Goal: Task Accomplishment & Management: Use online tool/utility

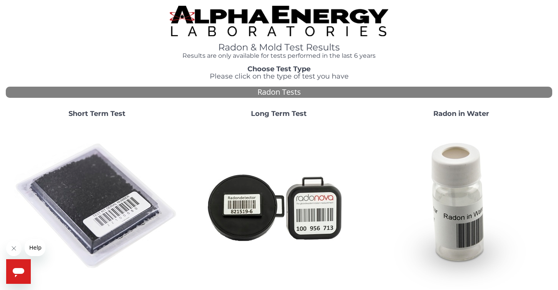
click at [92, 117] on div "Short Term Test" at bounding box center [97, 196] width 182 height 185
click at [94, 113] on strong "Short Term Test" at bounding box center [96, 113] width 57 height 8
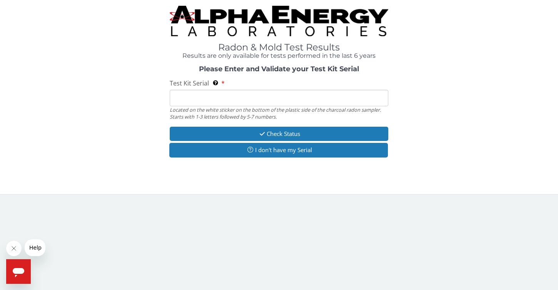
click at [199, 98] on input "Test Kit Serial Located on the white sticker on the bottom of the plastic side …" at bounding box center [279, 98] width 218 height 17
click at [254, 101] on input "Test Kit Serial Located on the white sticker on the bottom of the plastic side …" at bounding box center [279, 98] width 218 height 17
paste input "FE477509"
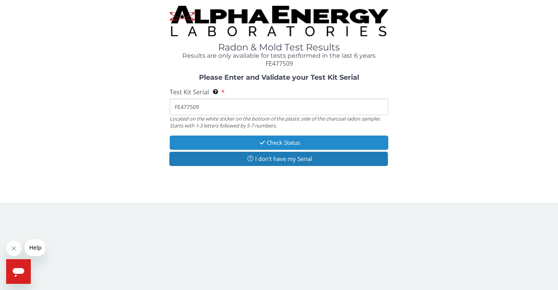
type input "FE477509"
click at [260, 141] on icon "button" at bounding box center [262, 143] width 9 height 6
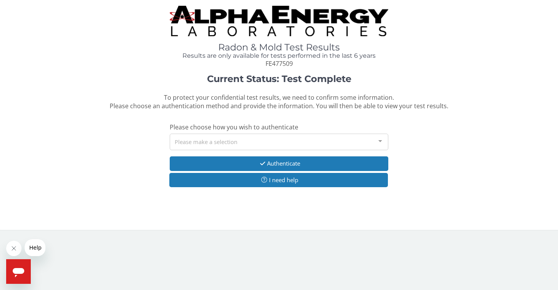
click at [260, 141] on div "Please make a selection" at bounding box center [279, 141] width 218 height 17
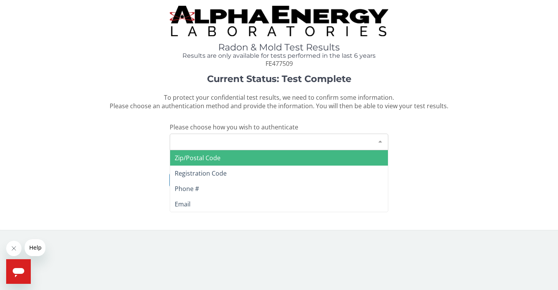
click at [244, 158] on span "Zip/Postal Code" at bounding box center [279, 157] width 218 height 15
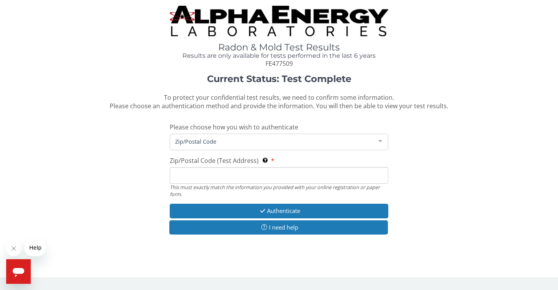
click at [241, 171] on input "Zip/Postal Code (Test Address) This must exactly match the information you prov…" at bounding box center [279, 175] width 218 height 17
type input "10549"
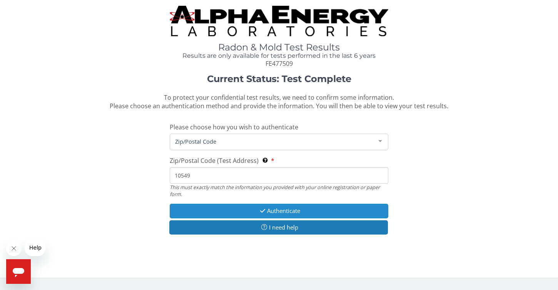
click at [275, 206] on button "Authenticate" at bounding box center [279, 210] width 218 height 14
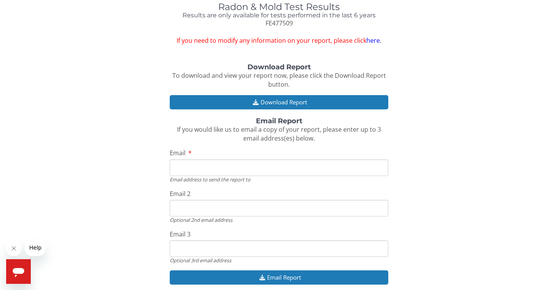
scroll to position [43, 0]
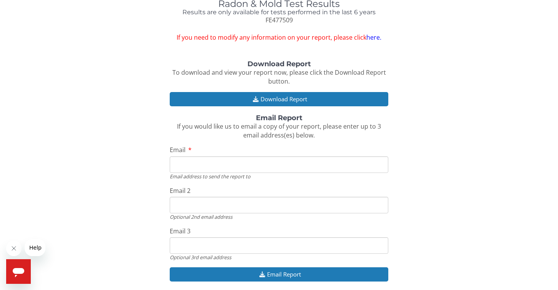
click at [371, 37] on link "here." at bounding box center [373, 37] width 15 height 8
